Goal: Transaction & Acquisition: Purchase product/service

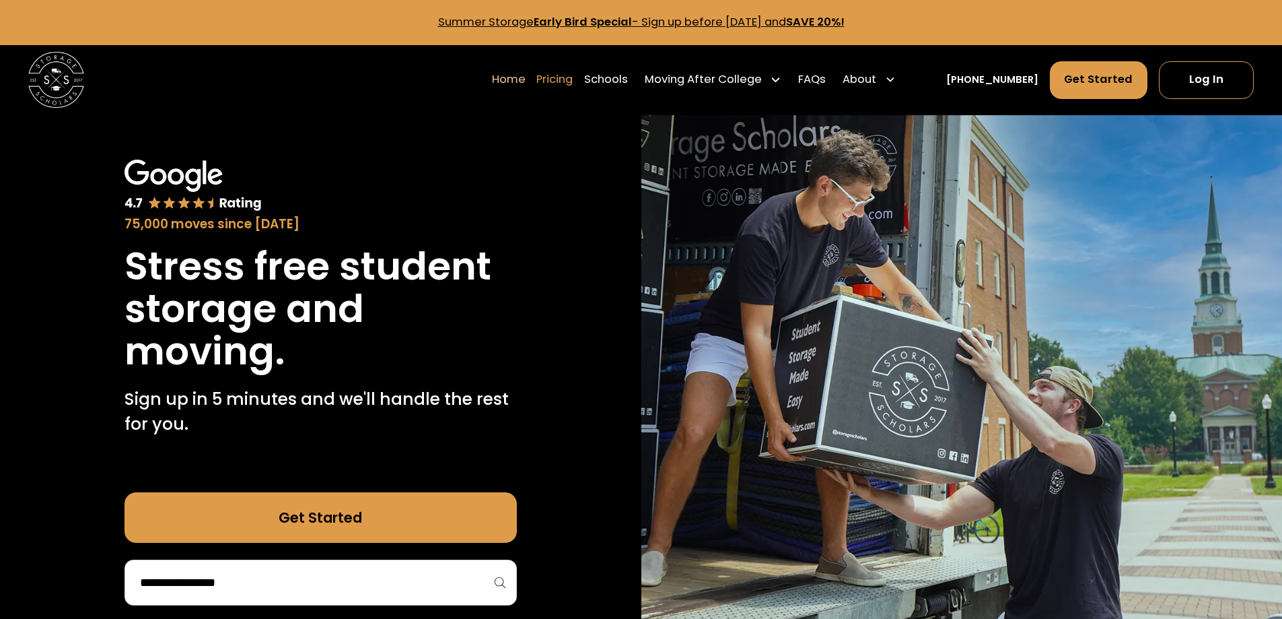
click at [573, 76] on link "Pricing" at bounding box center [555, 79] width 36 height 39
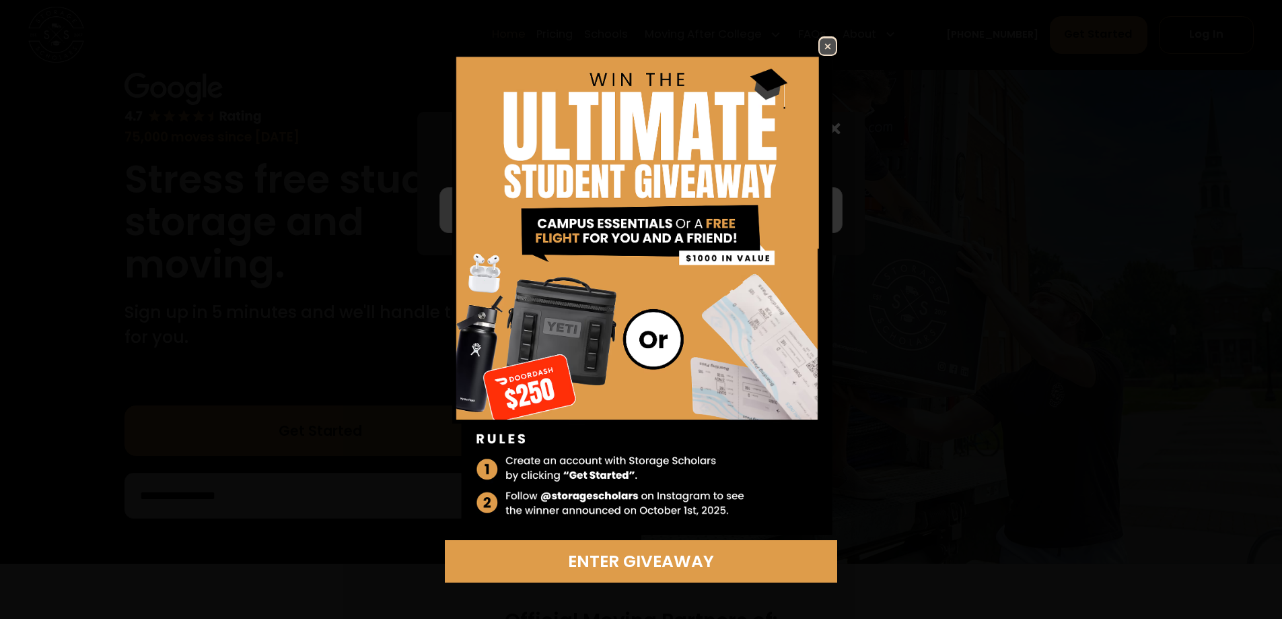
scroll to position [337, 0]
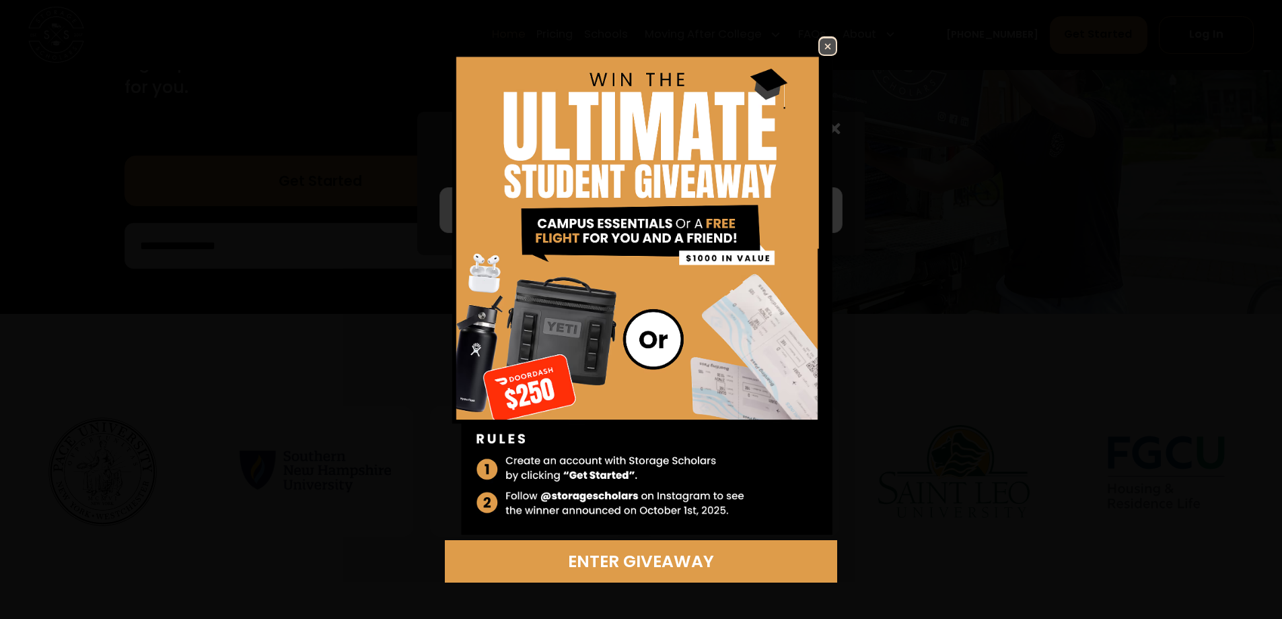
click at [829, 45] on img at bounding box center [828, 46] width 16 height 16
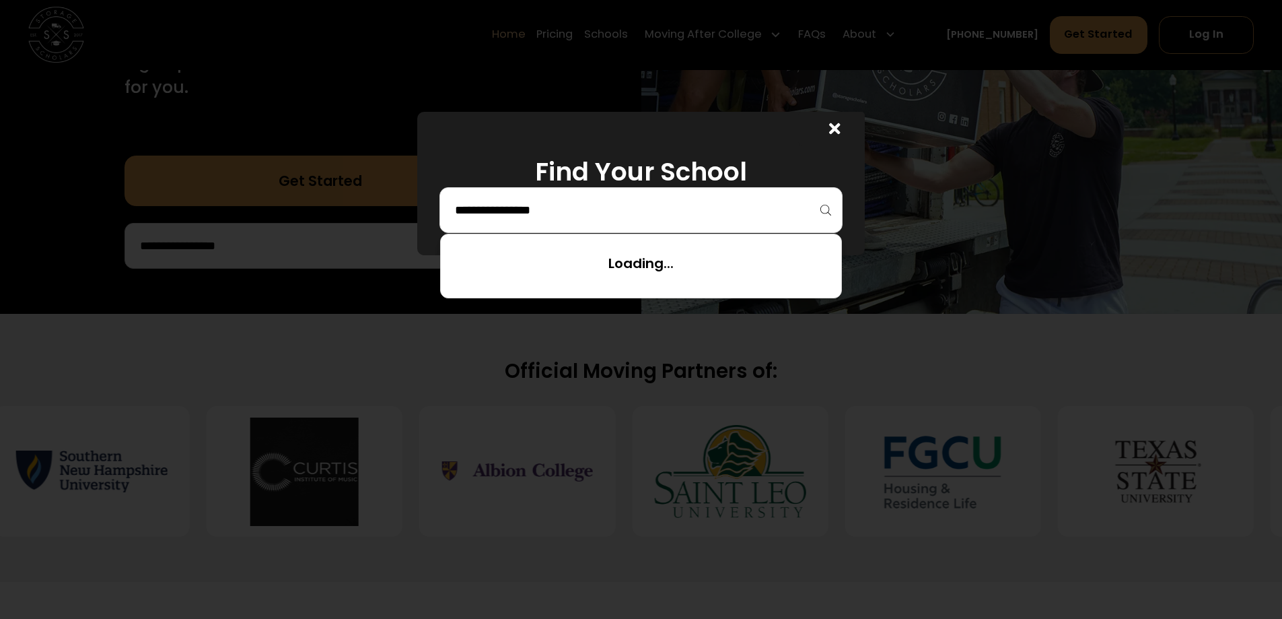
click at [655, 201] on input "search" at bounding box center [641, 210] width 375 height 23
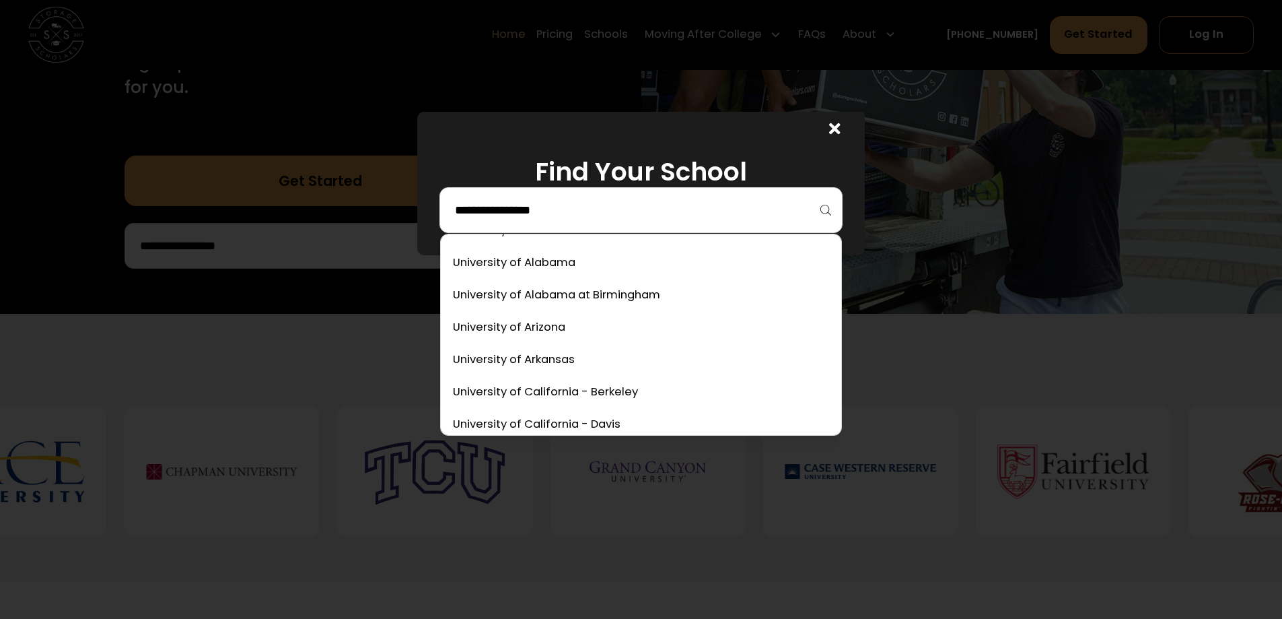
scroll to position [5837, 0]
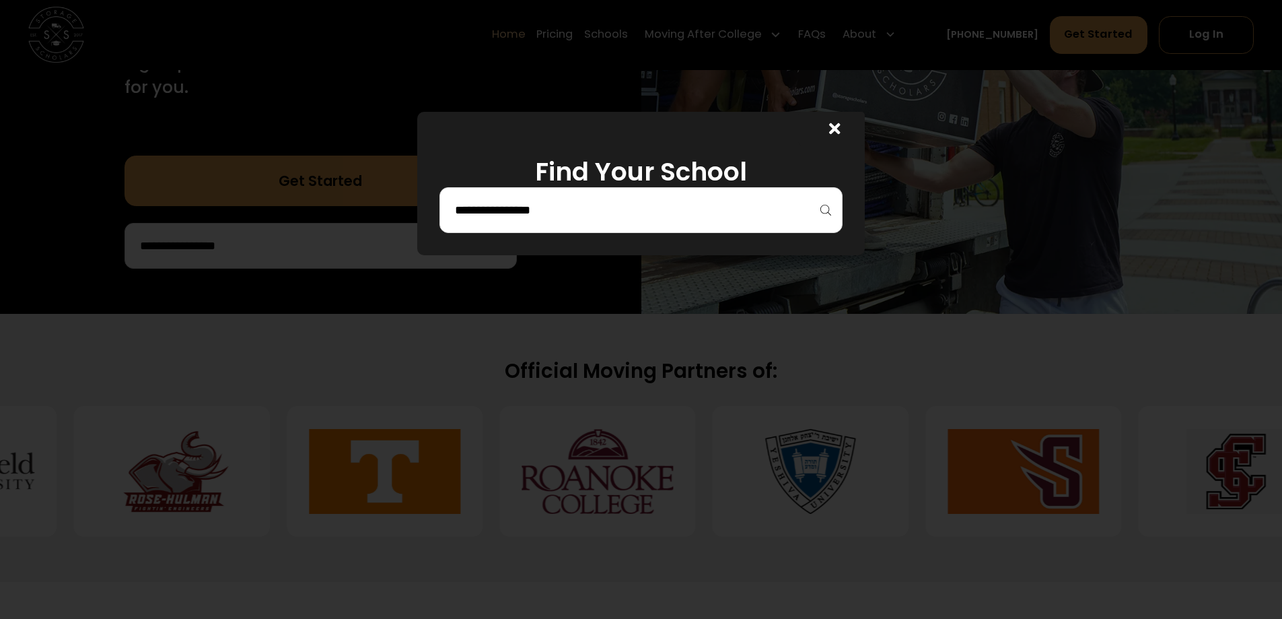
click at [580, 211] on input "search" at bounding box center [641, 210] width 375 height 23
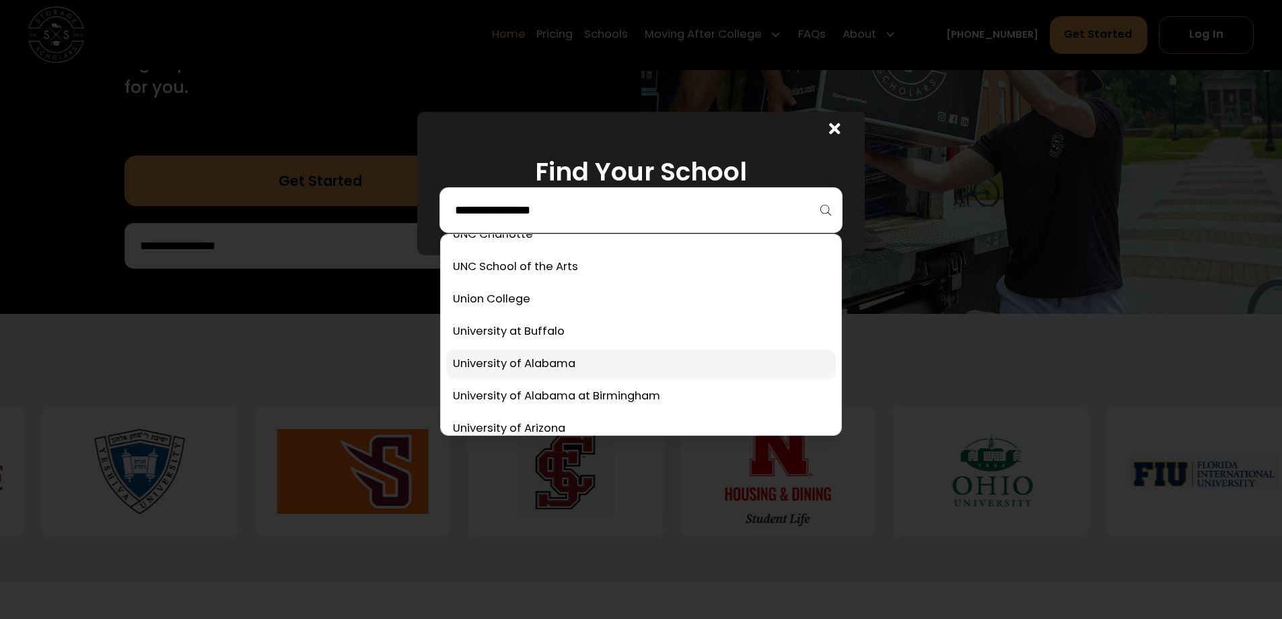
click at [537, 361] on div "Find Your School" at bounding box center [641, 309] width 1282 height 619
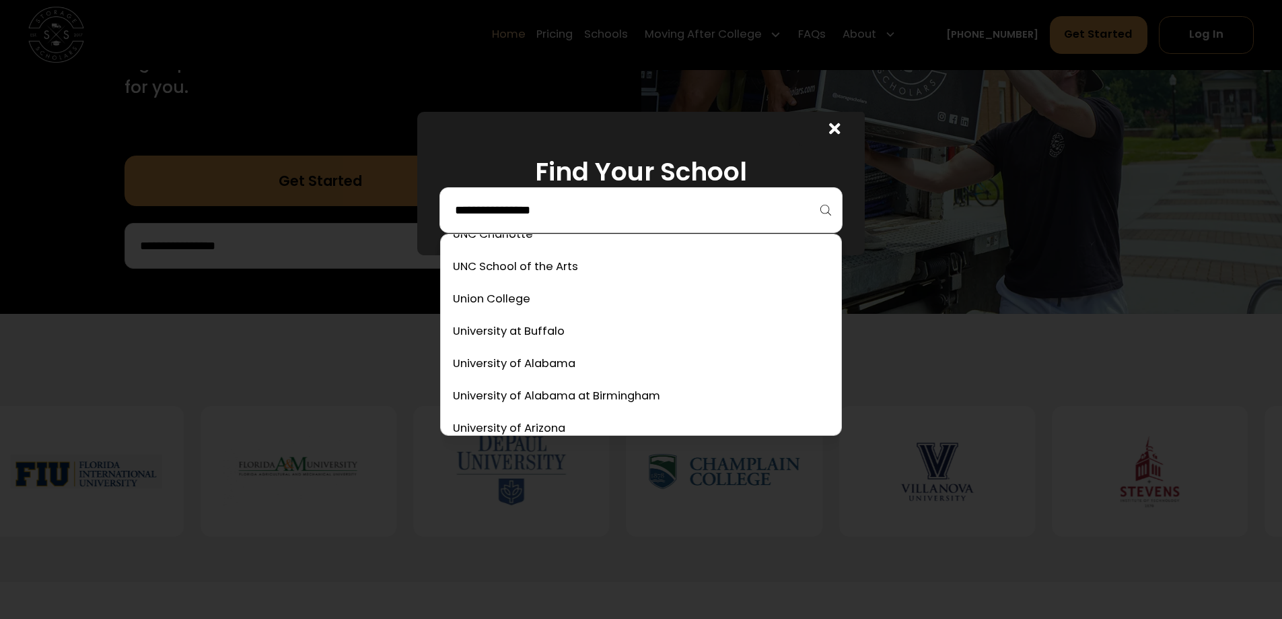
click at [606, 215] on input "search" at bounding box center [641, 210] width 375 height 23
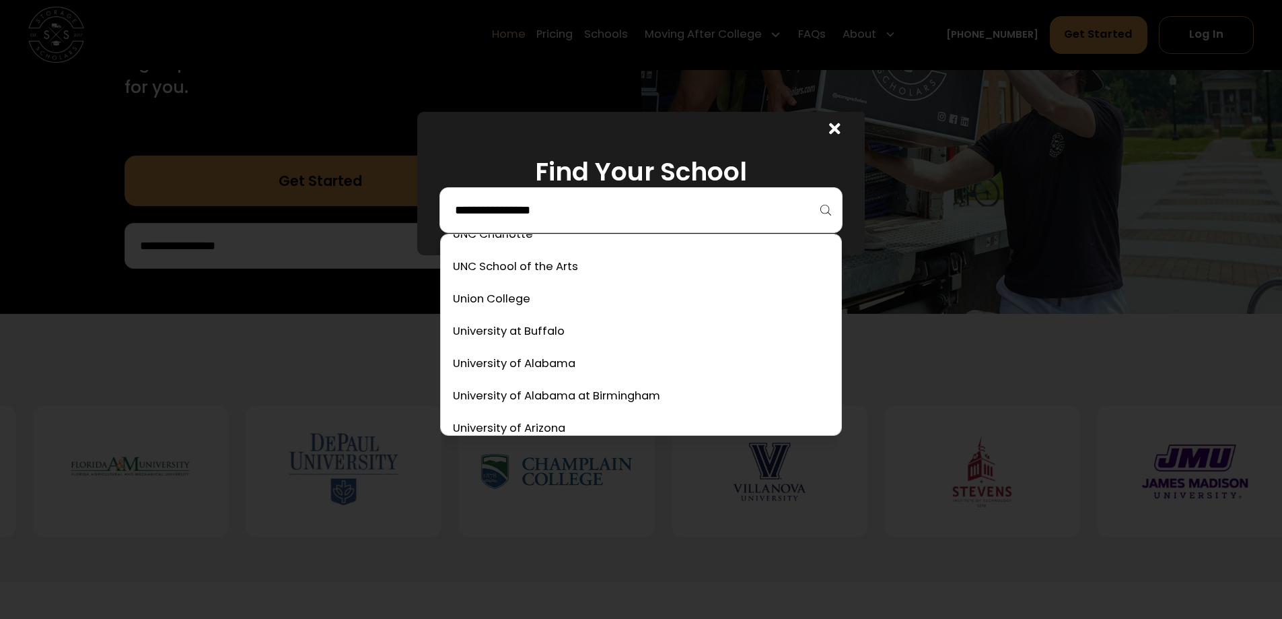
click at [606, 215] on input "search" at bounding box center [641, 210] width 375 height 23
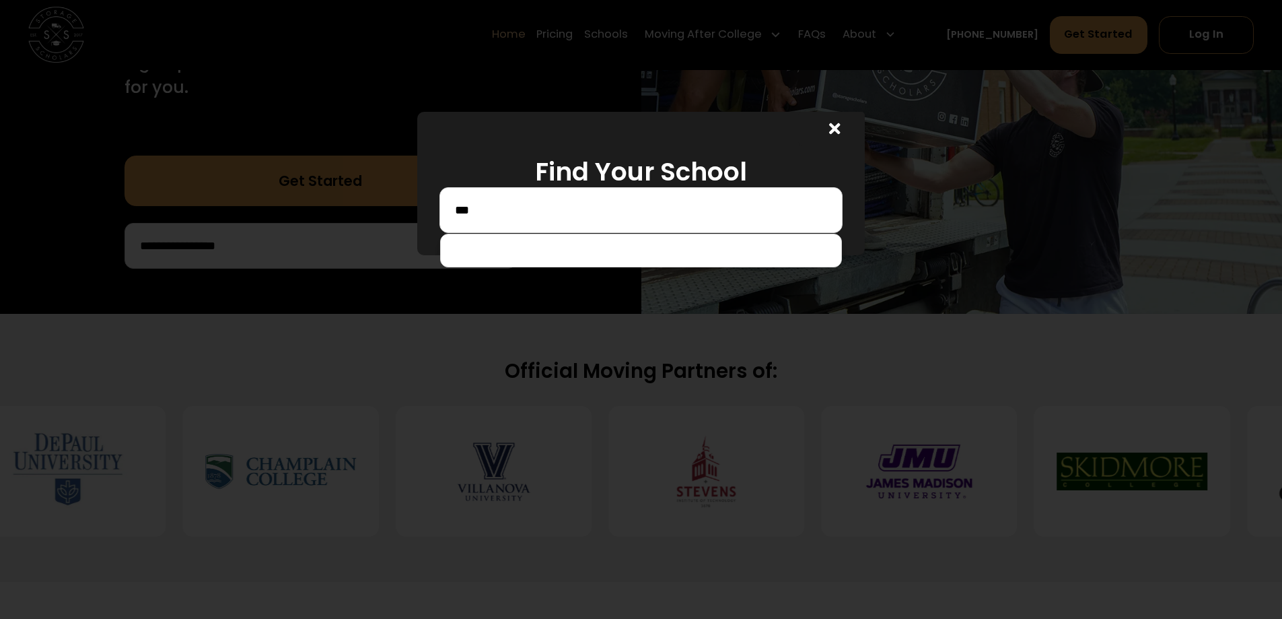
scroll to position [0, 0]
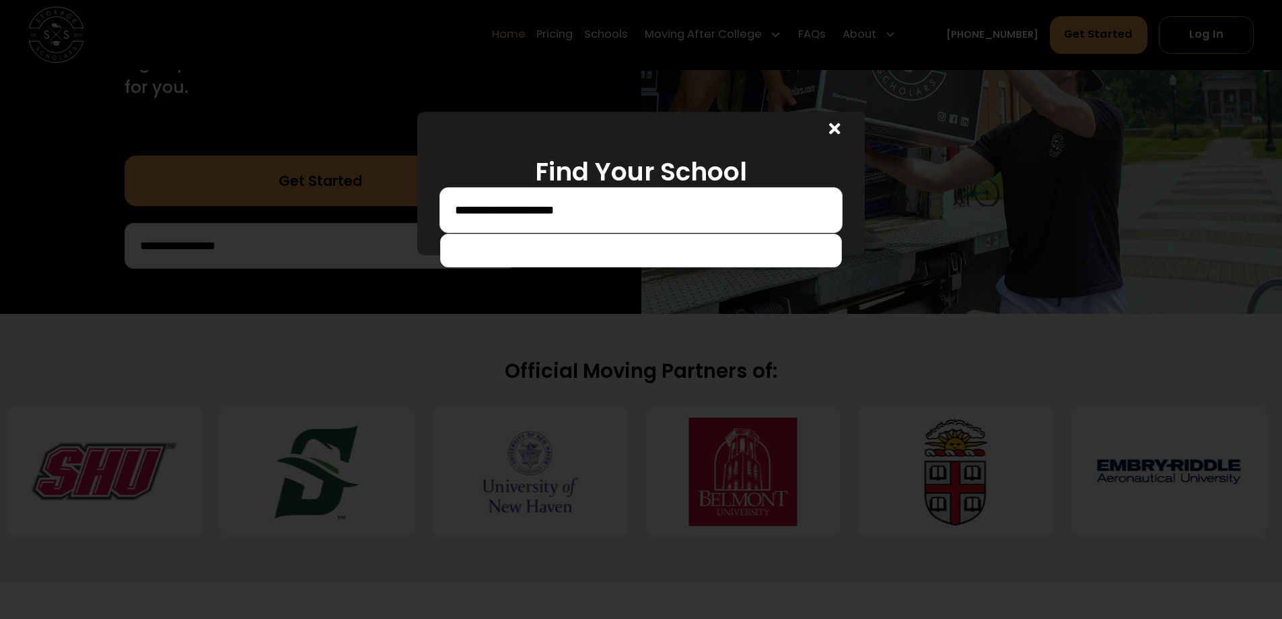
click at [505, 208] on input "**********" at bounding box center [641, 210] width 375 height 23
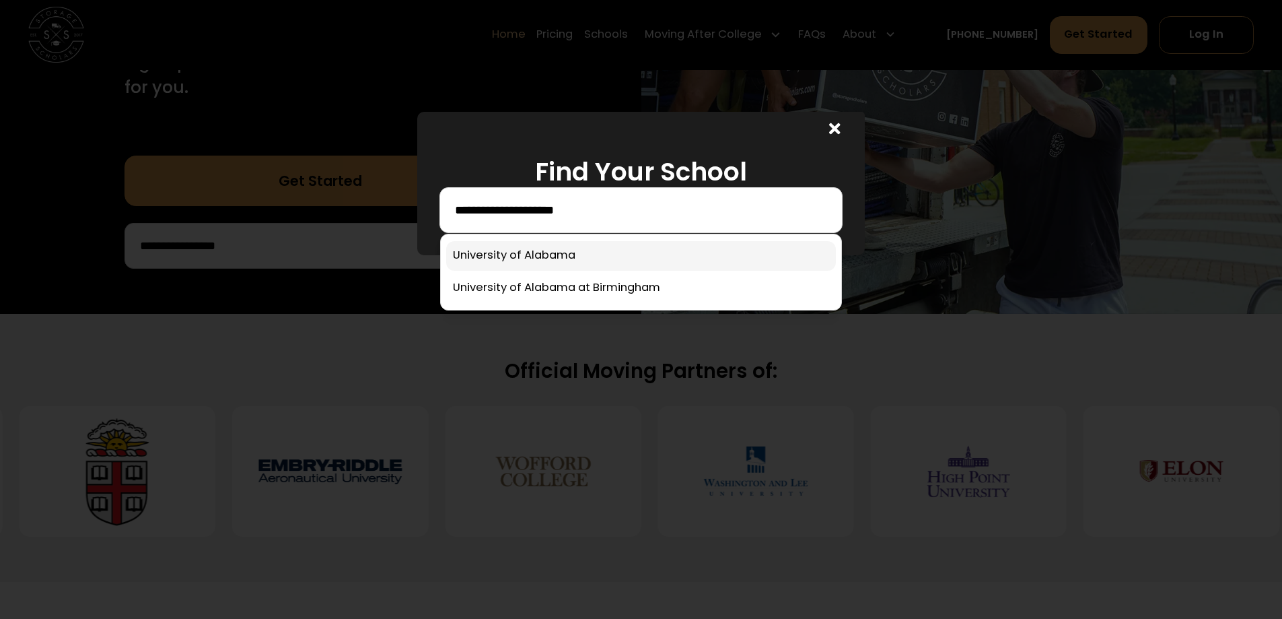
type input "**********"
click at [537, 261] on link at bounding box center [641, 256] width 390 height 30
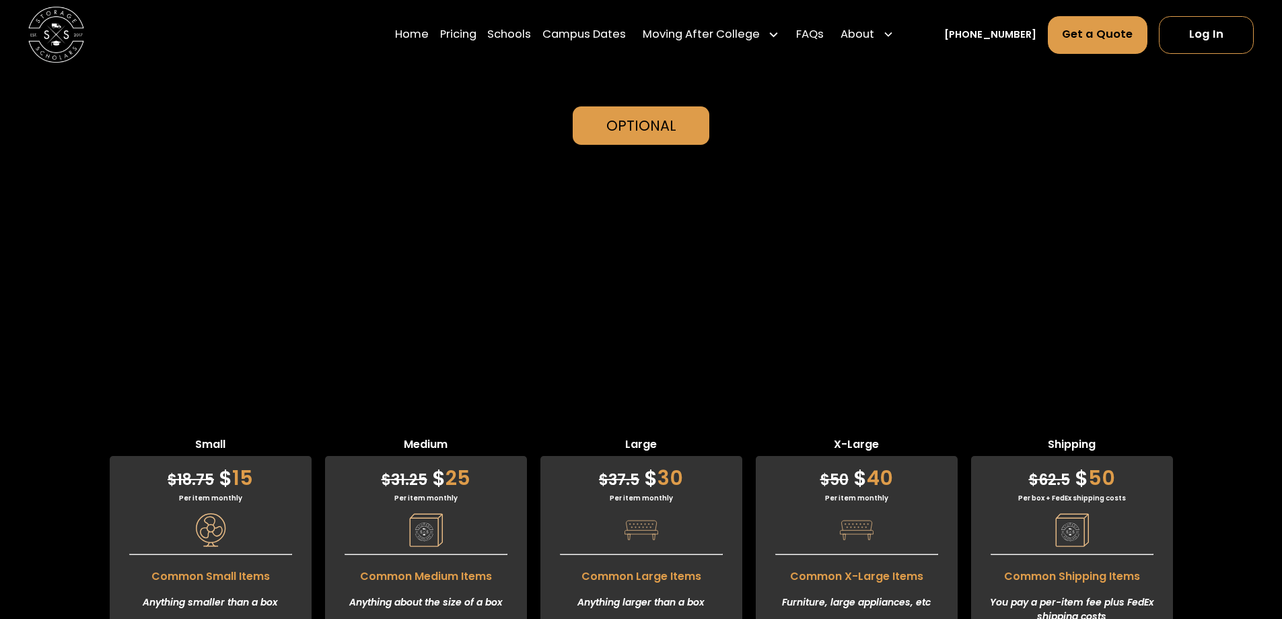
click at [648, 618] on li "(Large) Out-of-Box Item" at bounding box center [642, 630] width 202 height 21
click at [626, 469] on span "$ 37.5" at bounding box center [619, 479] width 40 height 21
click at [670, 561] on span "Common Large Items" at bounding box center [642, 572] width 202 height 23
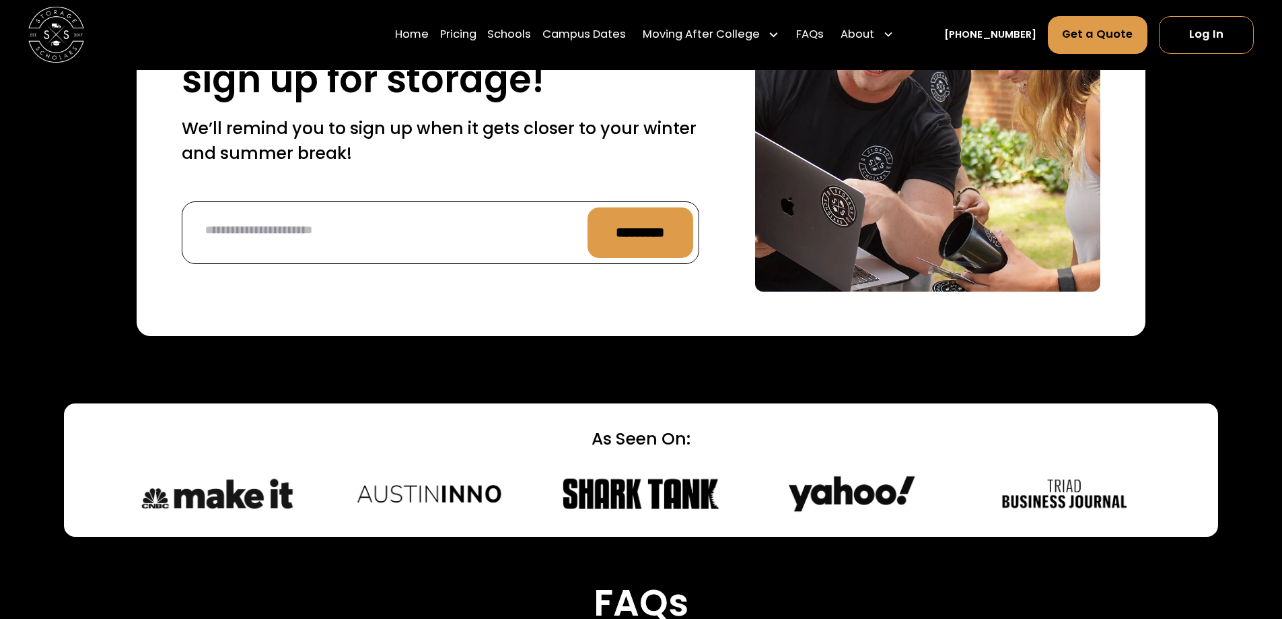
scroll to position [5520, 0]
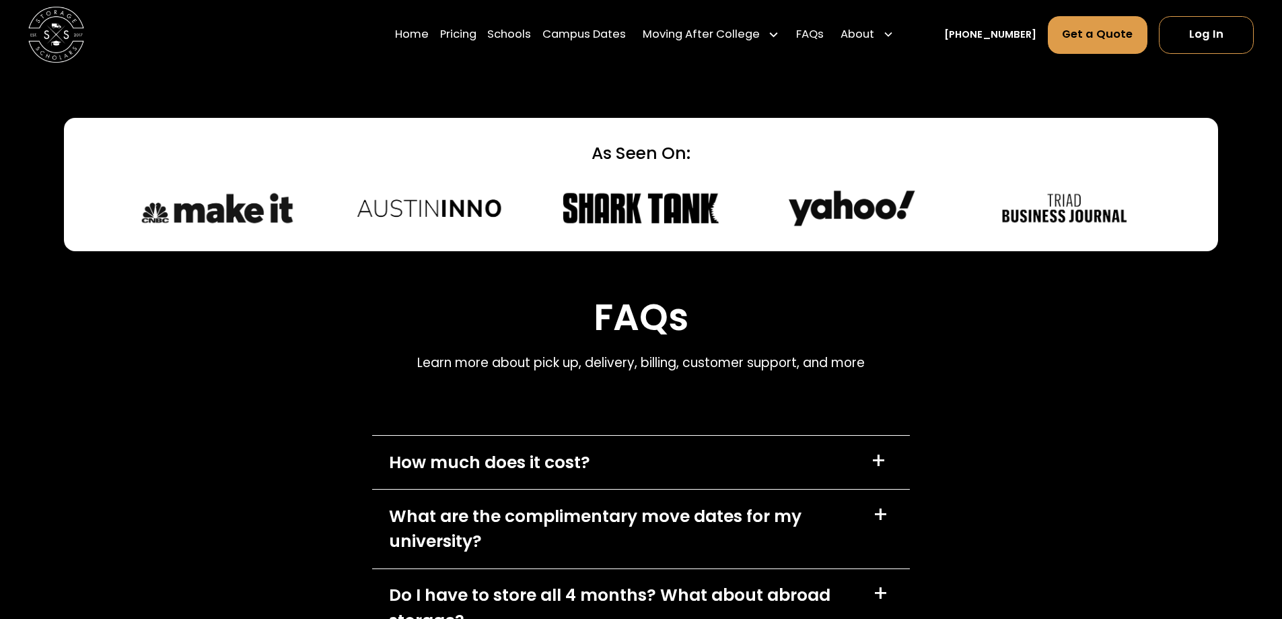
click at [641, 582] on div "Do I have to store all 4 months? What about abroad storage?" at bounding box center [622, 607] width 467 height 50
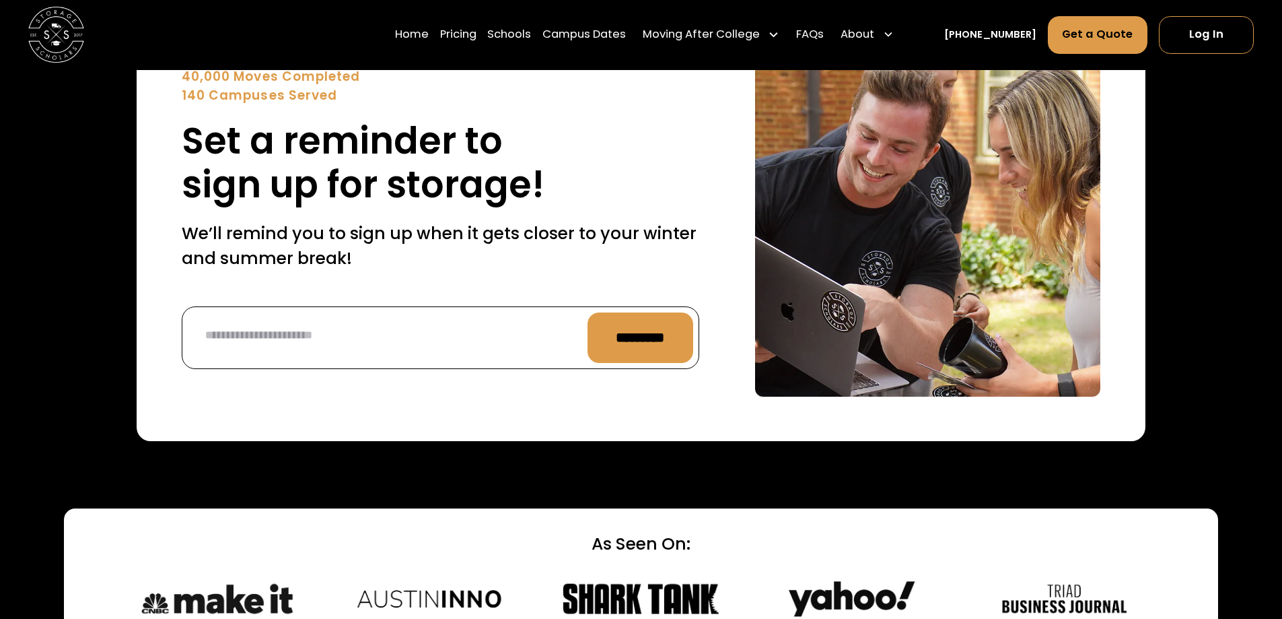
scroll to position [5049, 0]
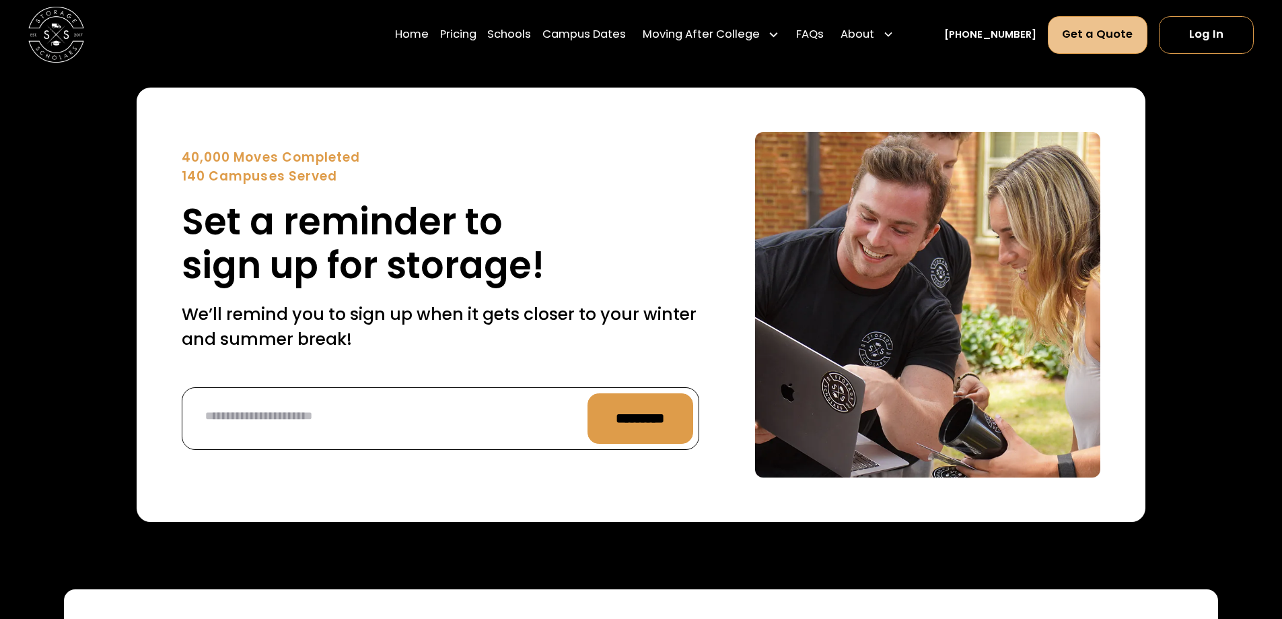
click at [1100, 28] on link "Get a Quote" at bounding box center [1098, 35] width 100 height 38
